Goal: Check status: Check status

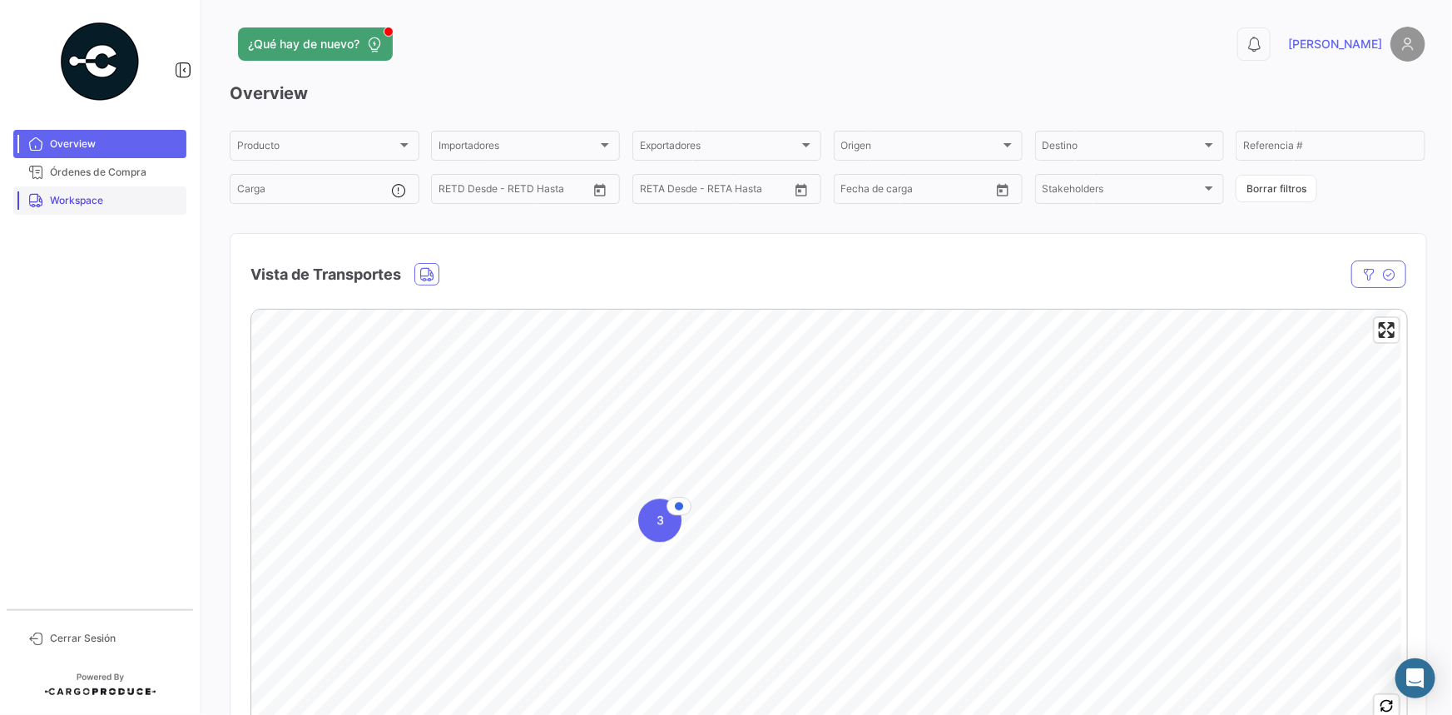
click at [114, 199] on span "Workspace" at bounding box center [115, 200] width 130 height 15
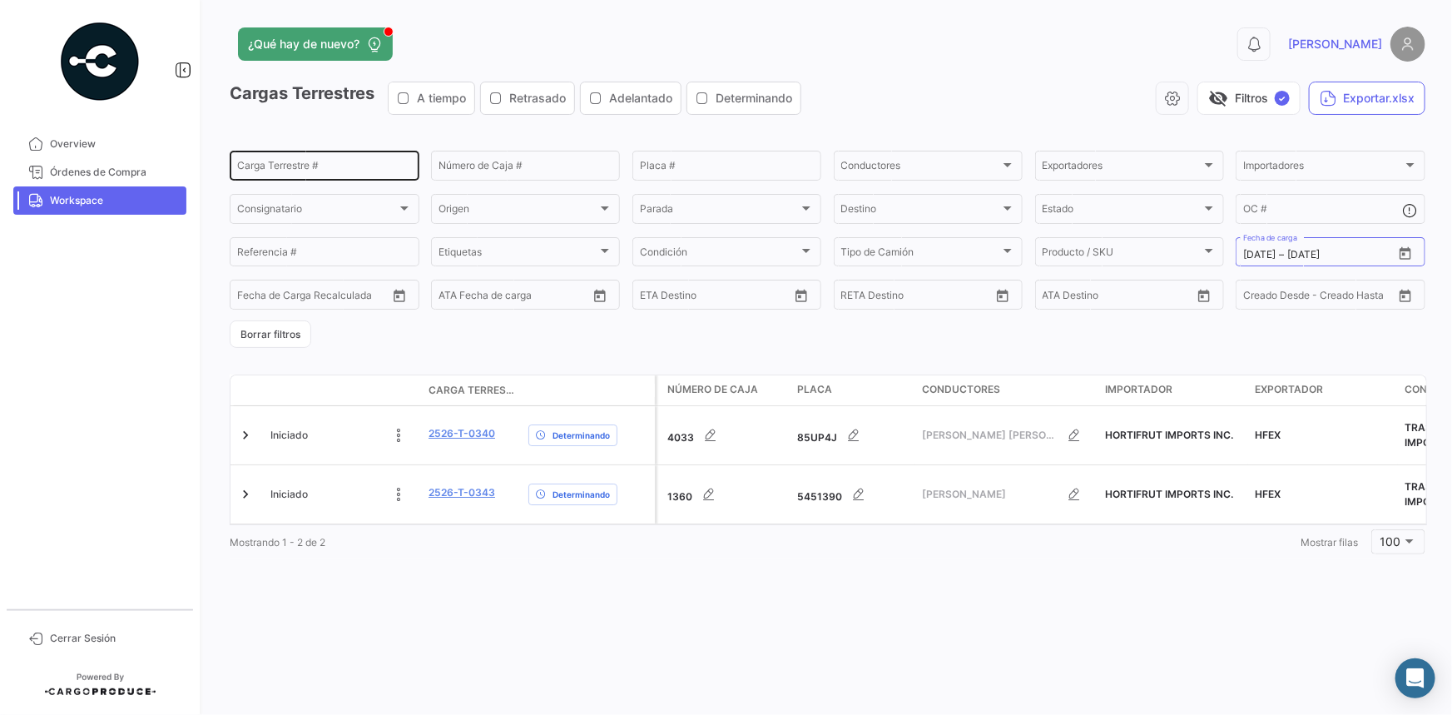
click at [301, 166] on input "Carga Terrestre #" at bounding box center [324, 168] width 175 height 12
paste input "0331"
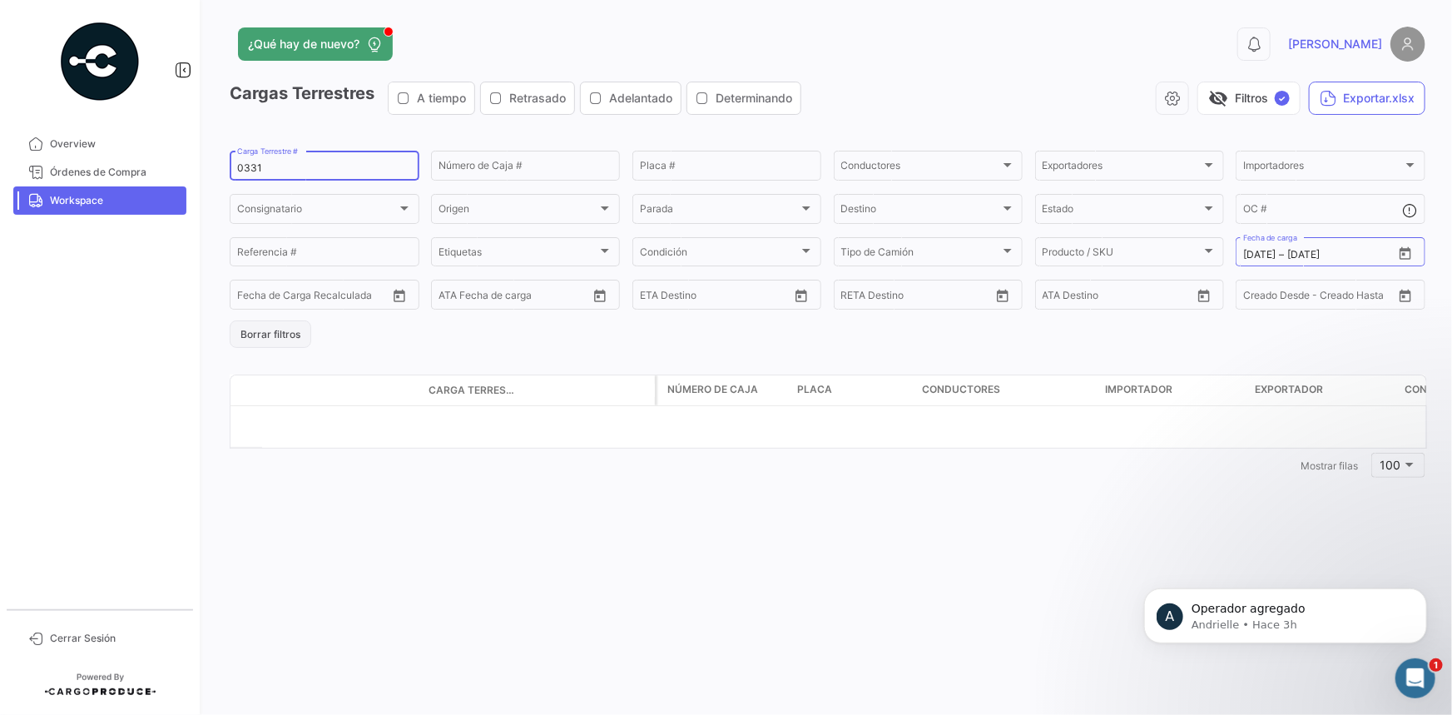
type input "0331"
click at [271, 329] on button "Borrar filtros" at bounding box center [271, 333] width 82 height 27
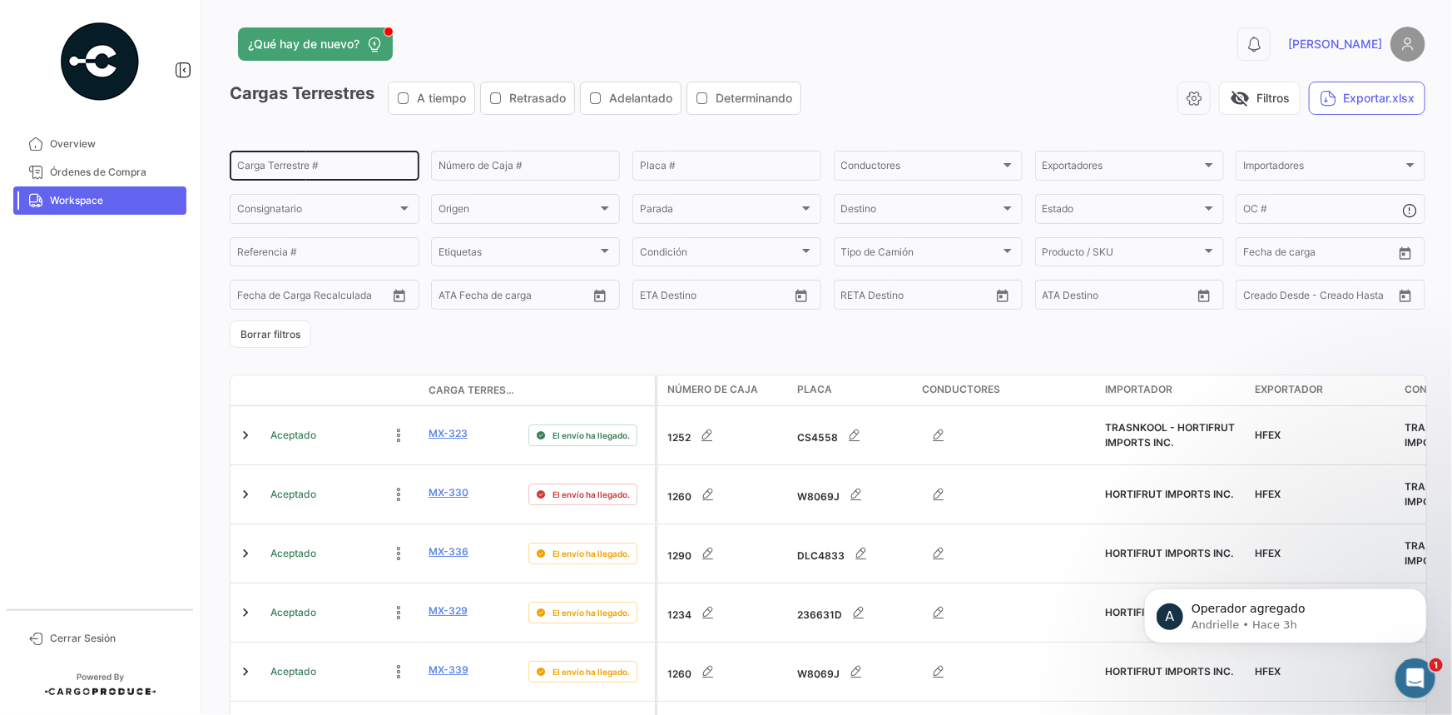
click at [283, 166] on input "Carga Terrestre #" at bounding box center [324, 168] width 175 height 12
paste input "0331"
type input "0331"
click at [133, 199] on span "Workspace" at bounding box center [115, 200] width 130 height 15
click at [275, 334] on button "Borrar filtros" at bounding box center [271, 333] width 82 height 27
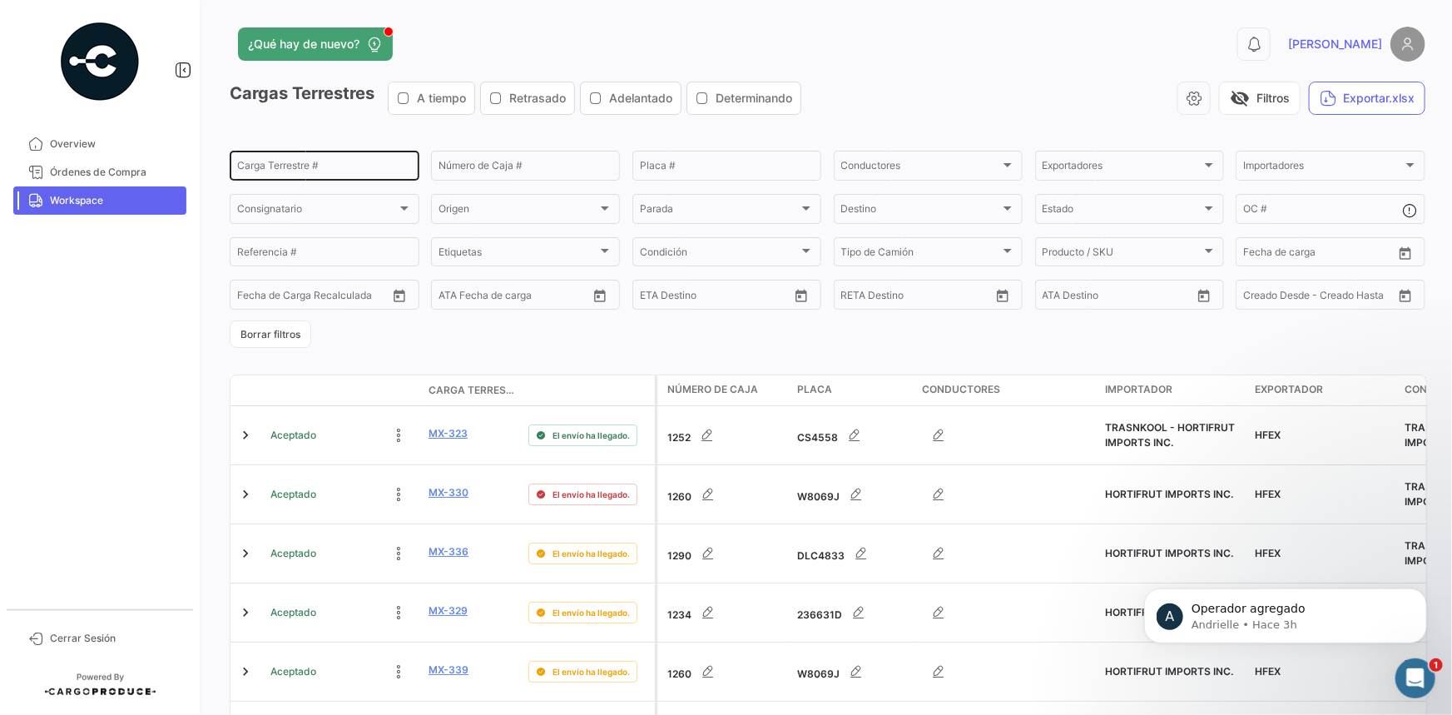
click at [261, 166] on input "Carga Terrestre #" at bounding box center [324, 168] width 175 height 12
paste input "0331"
type input "0331"
